Goal: Navigation & Orientation: Find specific page/section

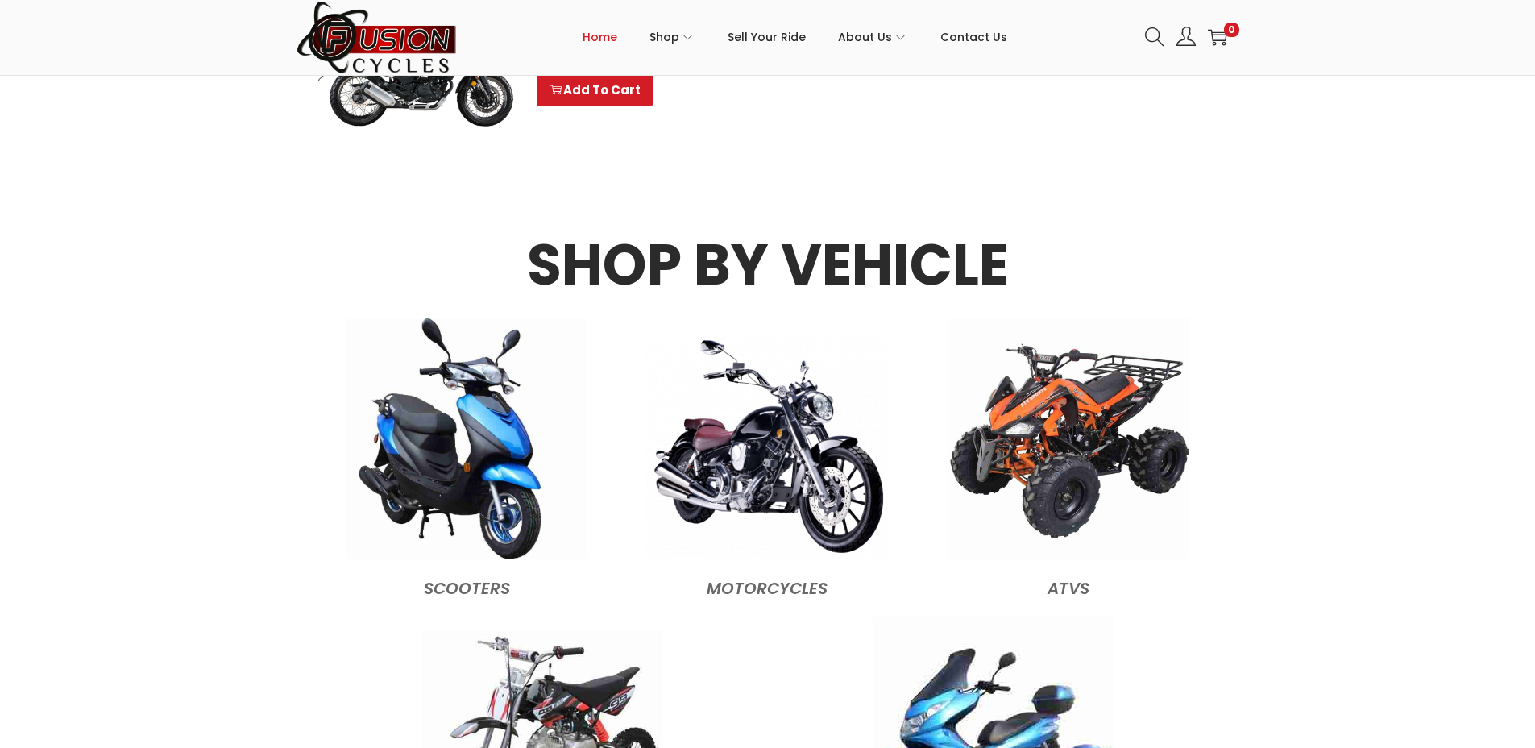
scroll to position [1531, 0]
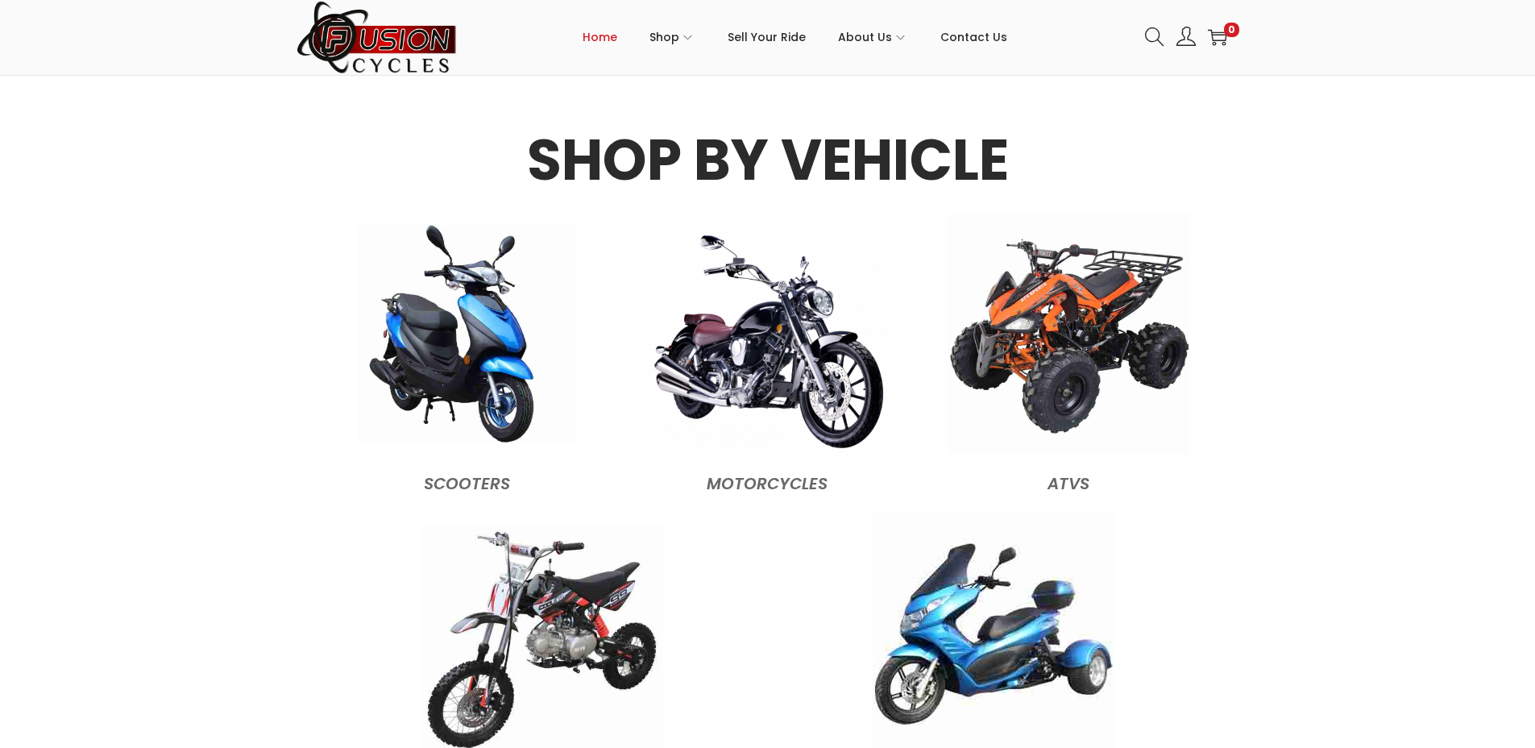
click at [487, 401] on img at bounding box center [467, 334] width 218 height 218
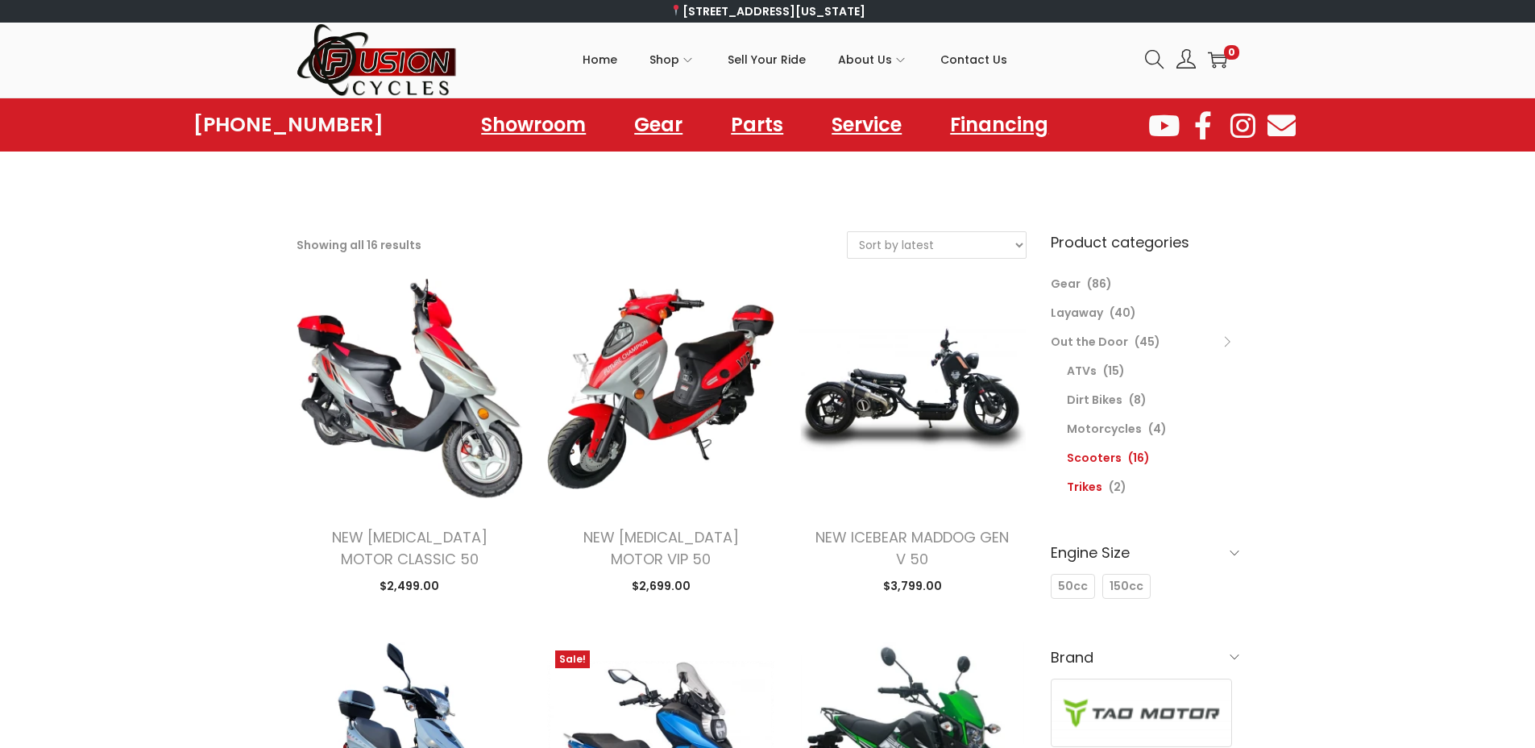
click at [1092, 489] on link "Trikes" at bounding box center [1084, 487] width 35 height 16
